Goal: Transaction & Acquisition: Purchase product/service

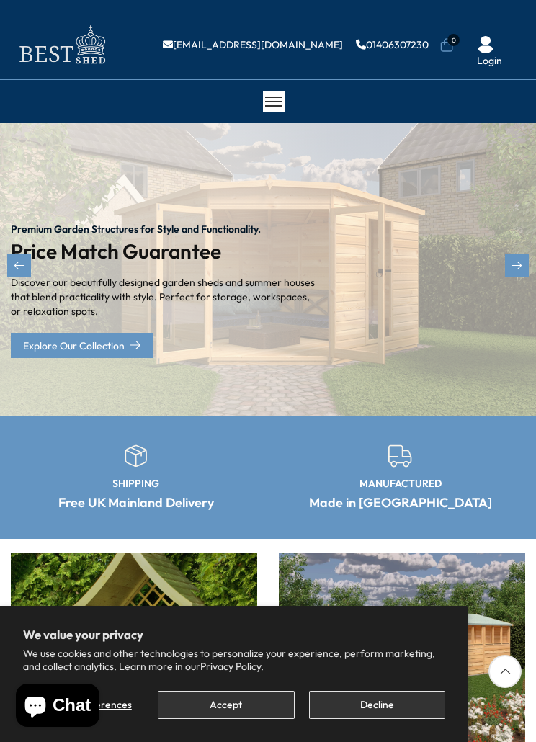
click at [251, 696] on button "Accept" at bounding box center [226, 705] width 136 height 28
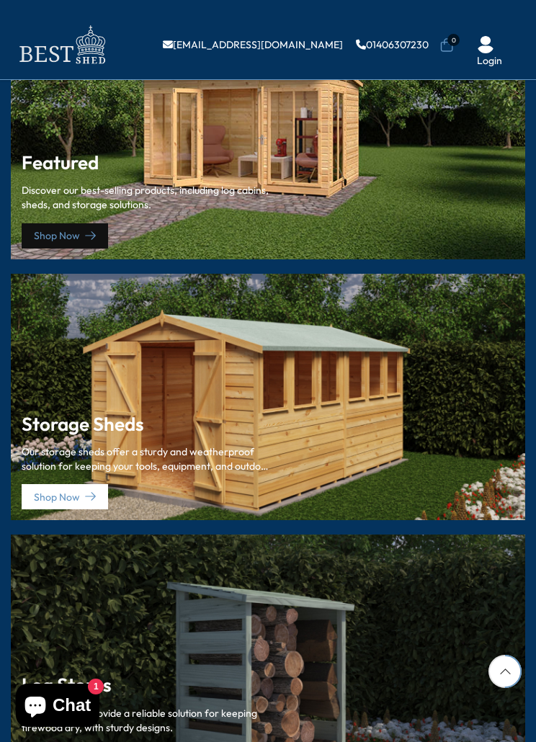
scroll to position [1930, 0]
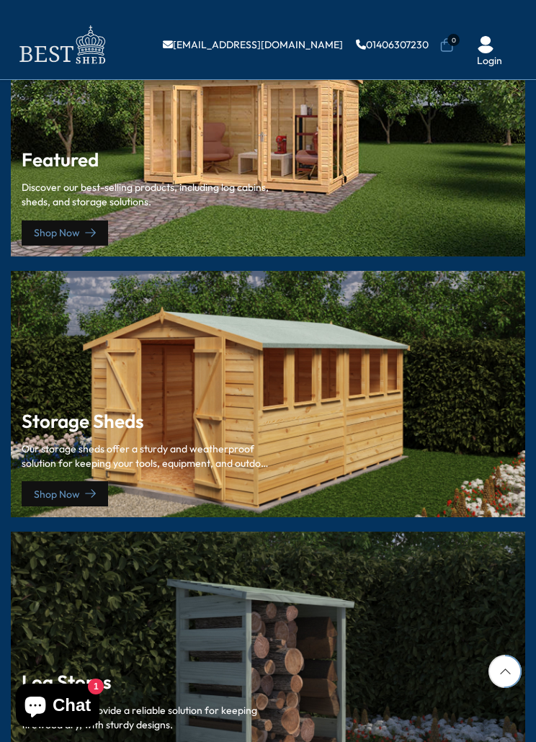
click at [70, 485] on link "Shop Now" at bounding box center [65, 493] width 86 height 25
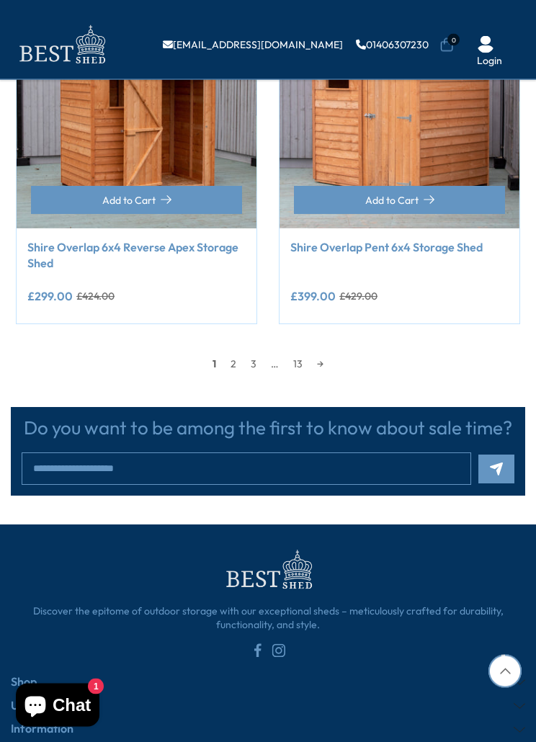
scroll to position [2047, 0]
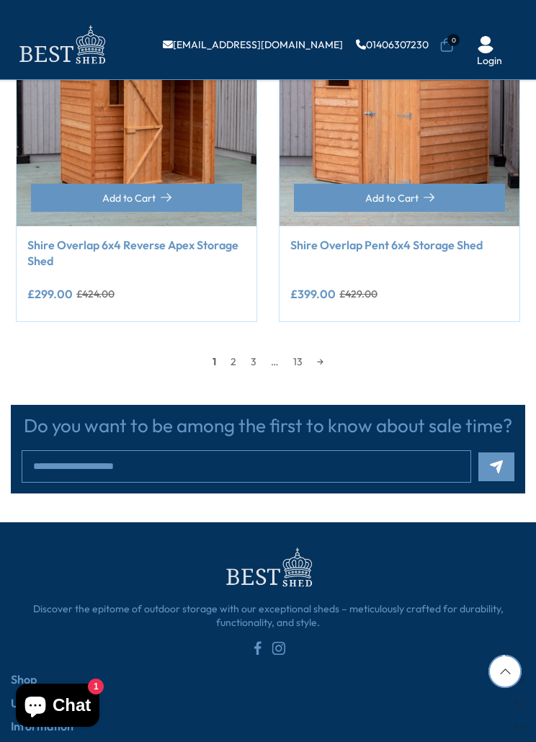
click at [331, 351] on link "→" at bounding box center [320, 362] width 21 height 22
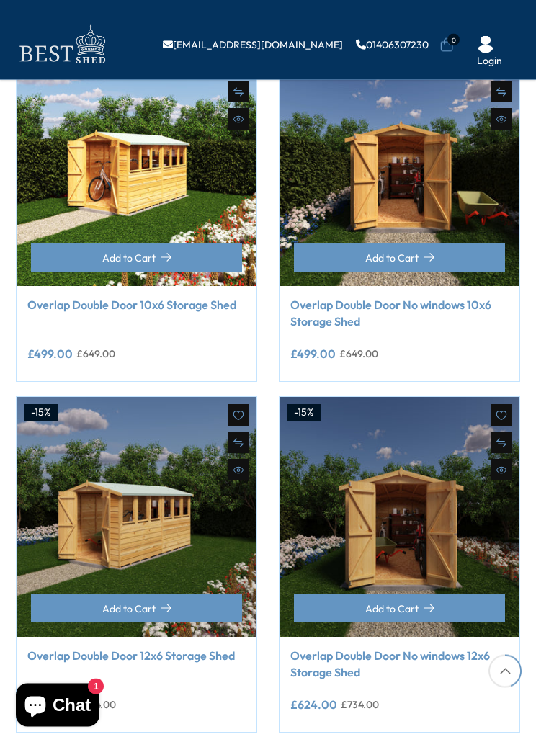
scroll to position [920, 0]
click at [408, 297] on link "Overlap Double Door No windows 10x6 Storage Shed" at bounding box center [399, 313] width 218 height 32
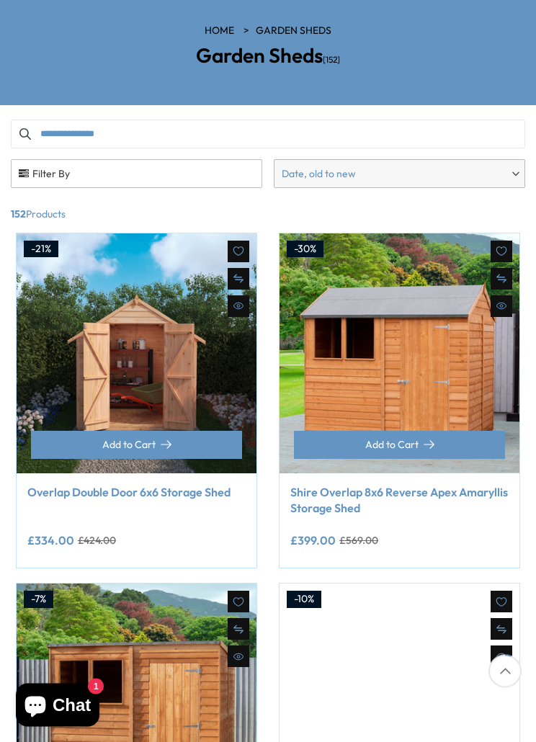
scroll to position [128, 0]
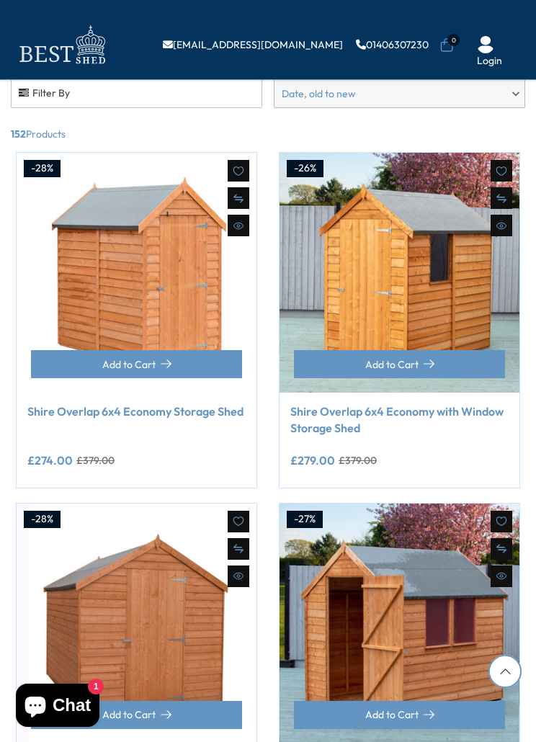
scroll to position [2080, 0]
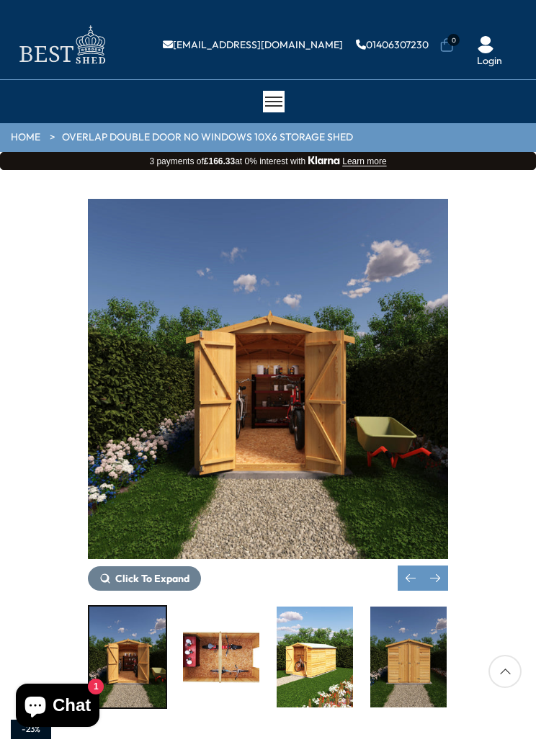
click at [276, 621] on img "3 / 15" at bounding box center [314, 656] width 76 height 101
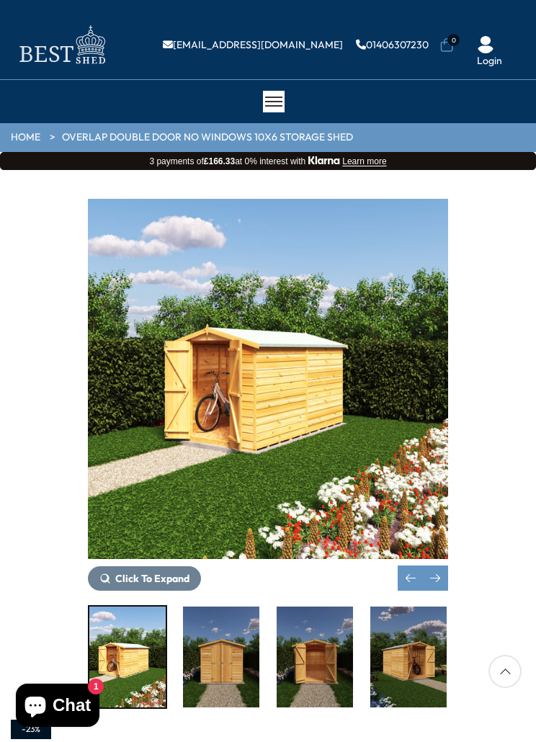
click at [251, 629] on img "4 / 15" at bounding box center [221, 656] width 76 height 101
